Goal: Find specific page/section: Find specific page/section

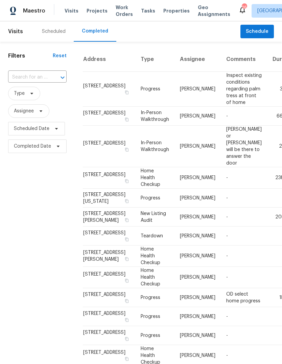
click at [52, 34] on div "Scheduled" at bounding box center [54, 31] width 24 height 7
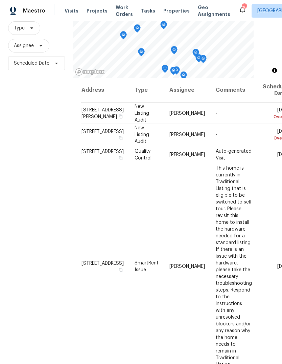
click at [173, 8] on span "Properties" at bounding box center [177, 10] width 26 height 7
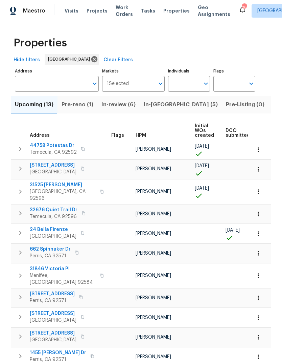
click at [179, 87] on input "Individuals" at bounding box center [184, 84] width 32 height 16
type input "[PERSON_NAME]"
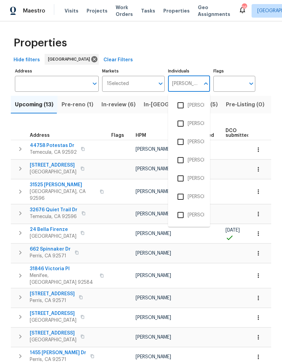
click at [198, 142] on li "[PERSON_NAME]" at bounding box center [189, 142] width 31 height 14
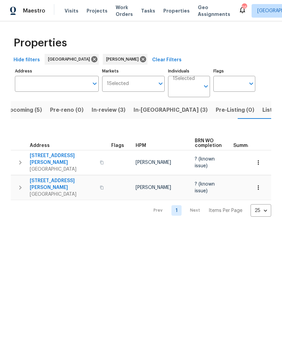
click at [263, 111] on span "Listed (1)" at bounding box center [275, 109] width 24 height 9
